Goal: Task Accomplishment & Management: Manage account settings

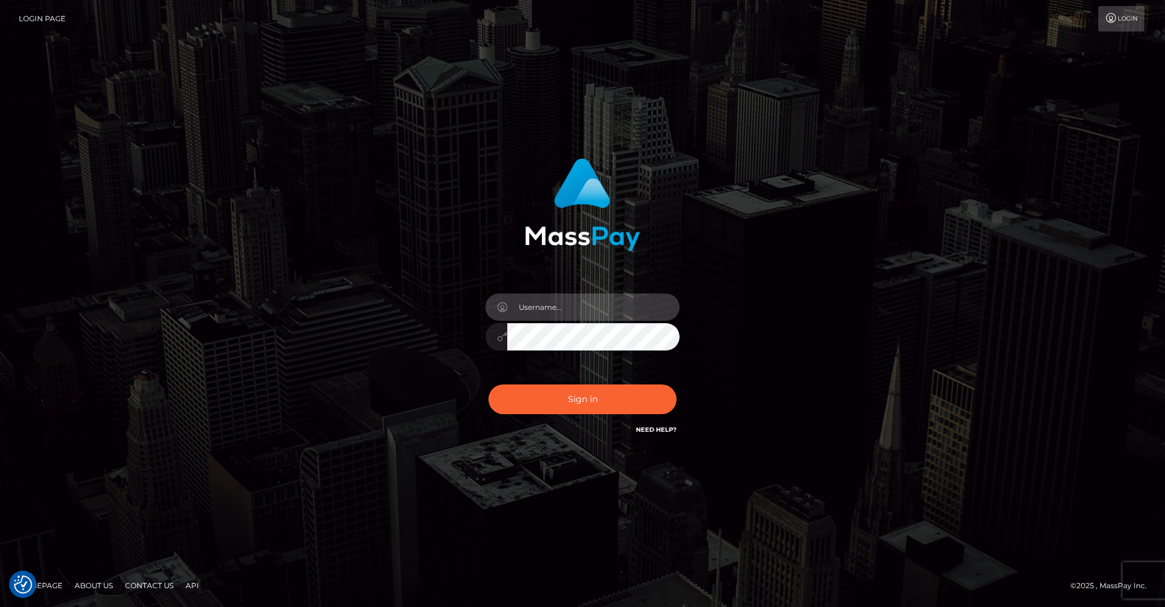
click at [600, 318] on input "text" at bounding box center [593, 307] width 172 height 27
type input "2002-05-29"
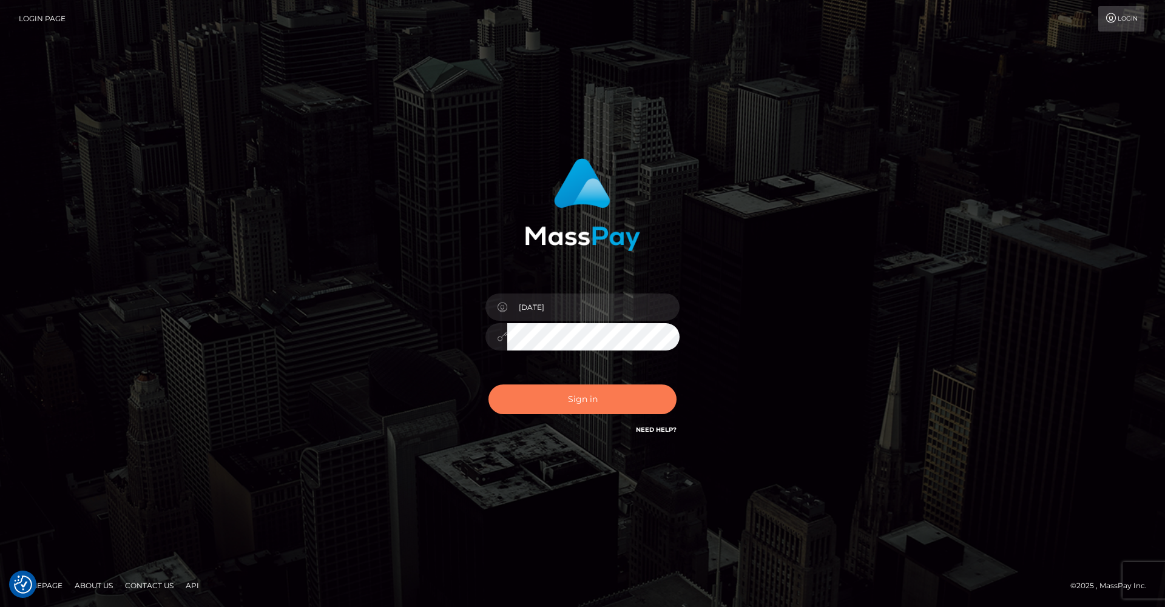
click at [583, 411] on button "Sign in" at bounding box center [583, 400] width 188 height 30
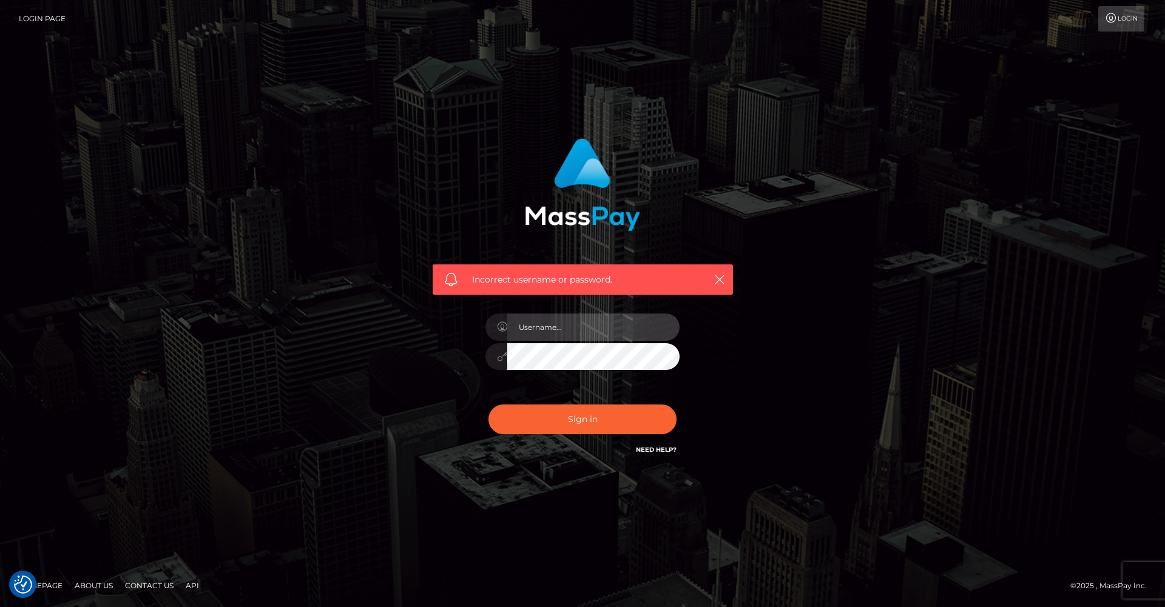
click at [581, 325] on input "text" at bounding box center [593, 327] width 172 height 27
type input "jacob.bulbulia"
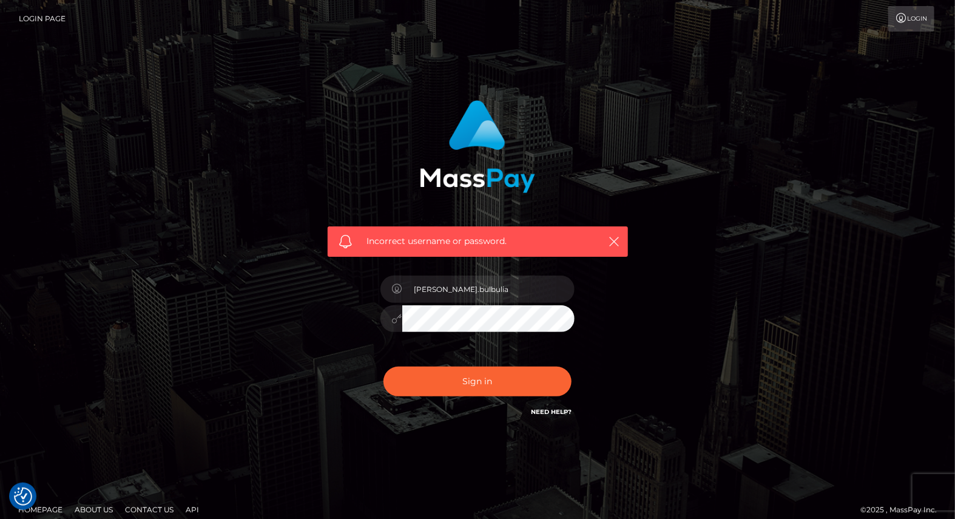
click at [766, 482] on div "Incorrect username or password. jacob.bulbulia" at bounding box center [477, 265] width 955 height 531
click at [496, 390] on button "Sign in" at bounding box center [478, 382] width 188 height 30
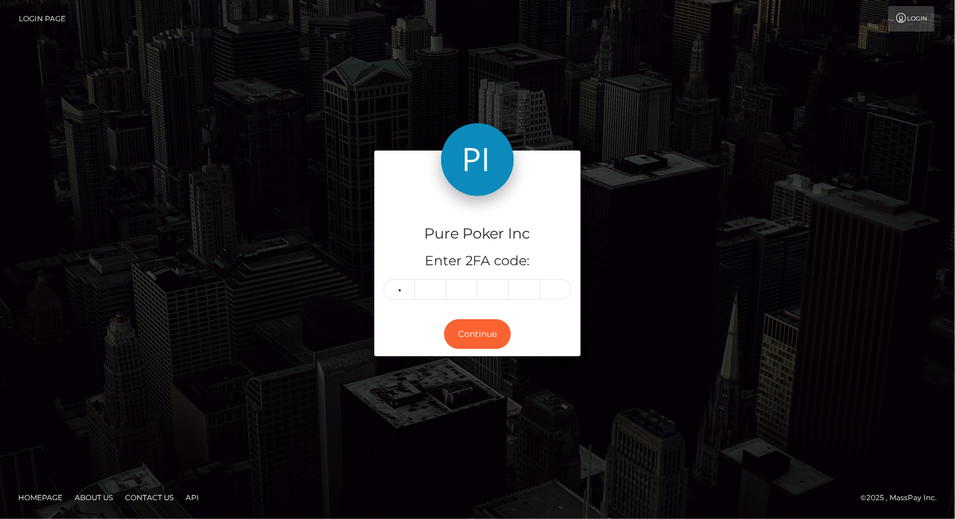
type input "7"
type input "3"
type input "1"
type input "4"
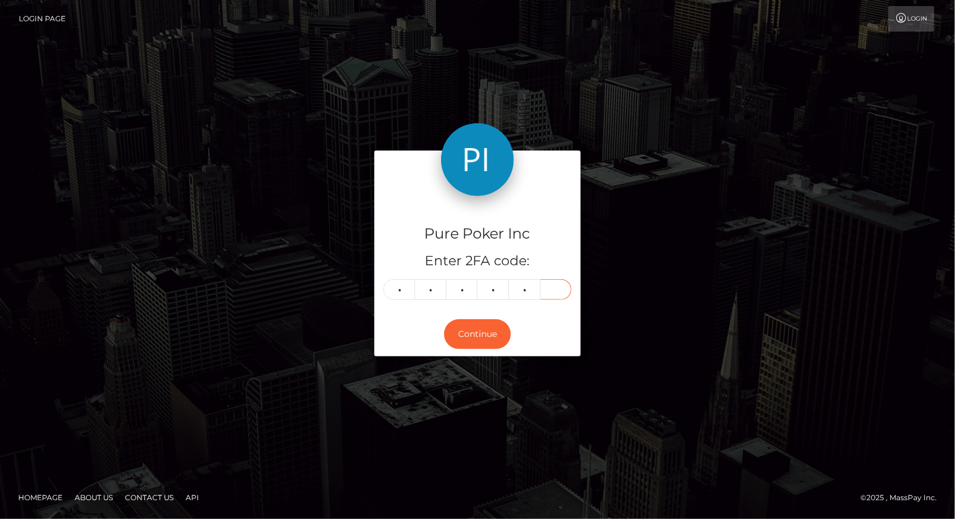
type input "4"
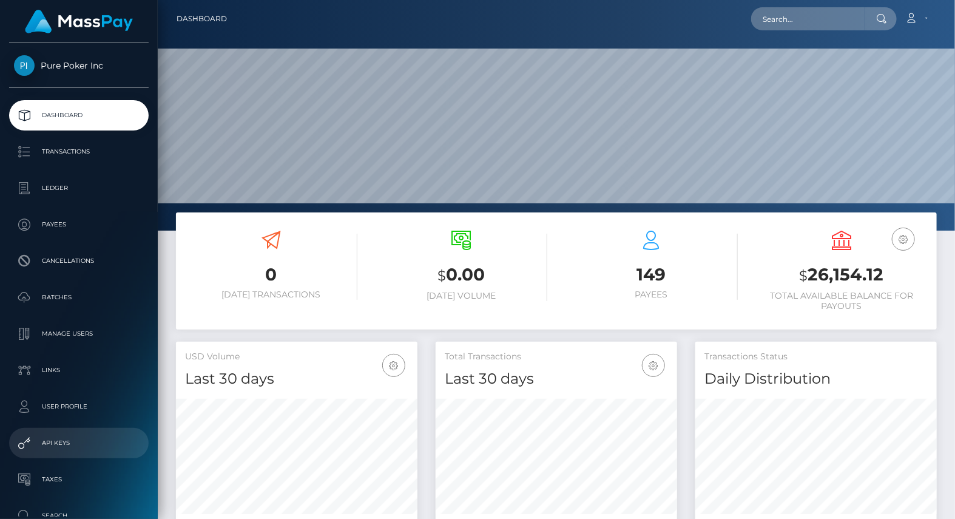
scroll to position [215, 242]
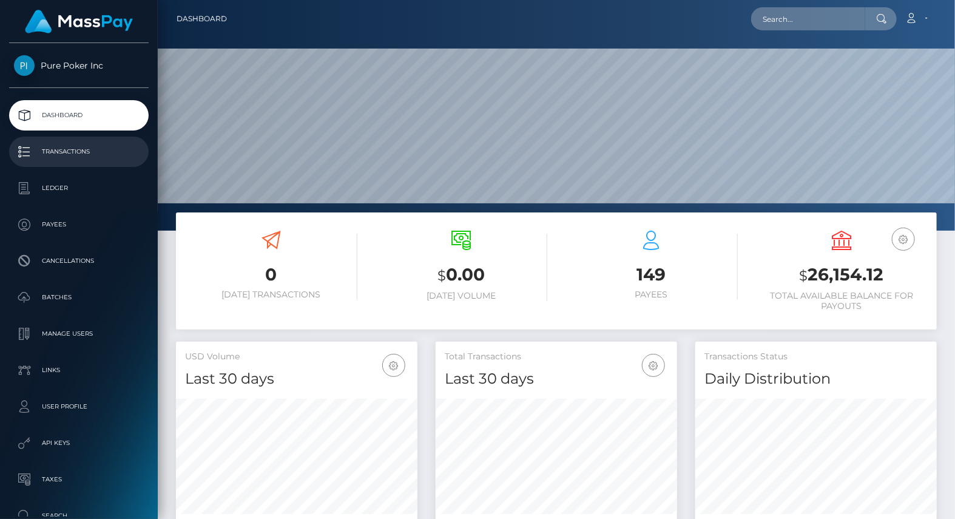
click at [85, 154] on p "Transactions" at bounding box center [79, 152] width 130 height 18
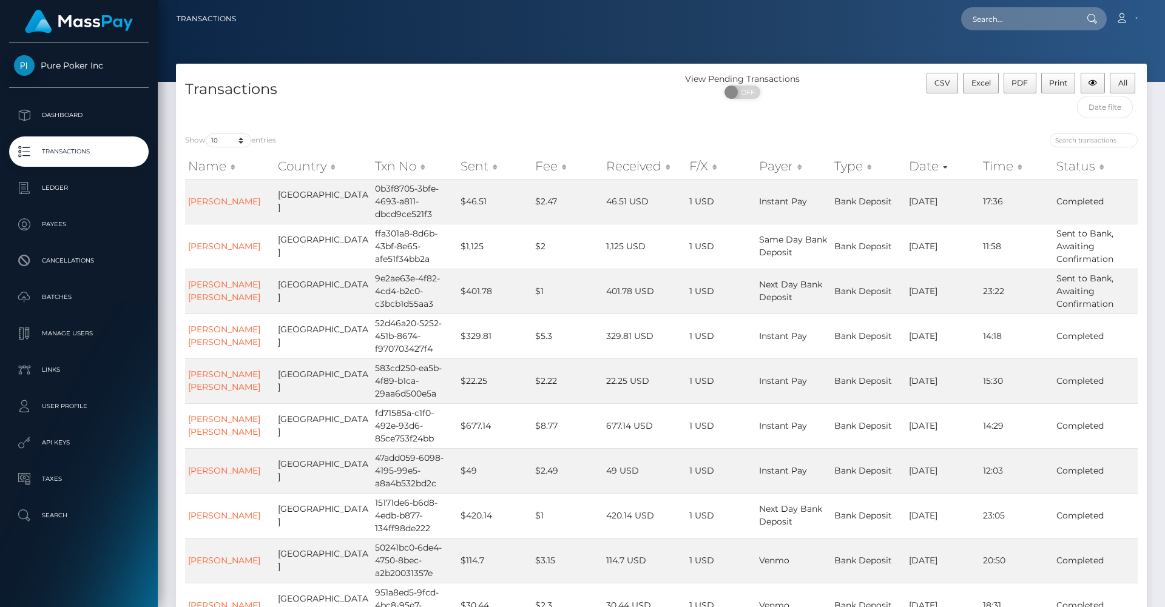
click at [644, 143] on div "Show 10 25 50 100 250 500 1,000 3,500 entries" at bounding box center [418, 142] width 467 height 17
